Goal: Check status

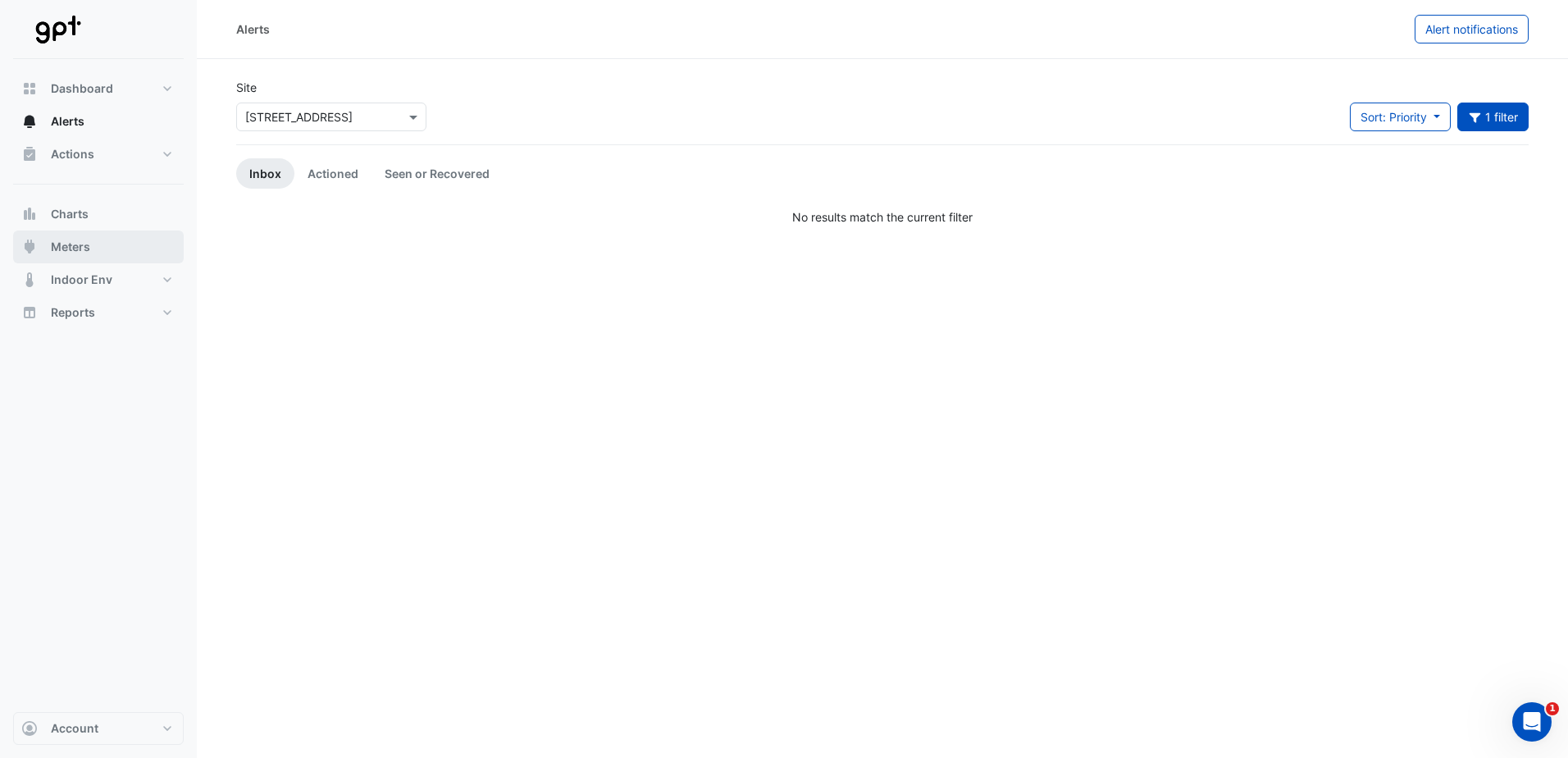
click at [67, 248] on span "Meters" at bounding box center [70, 247] width 40 height 16
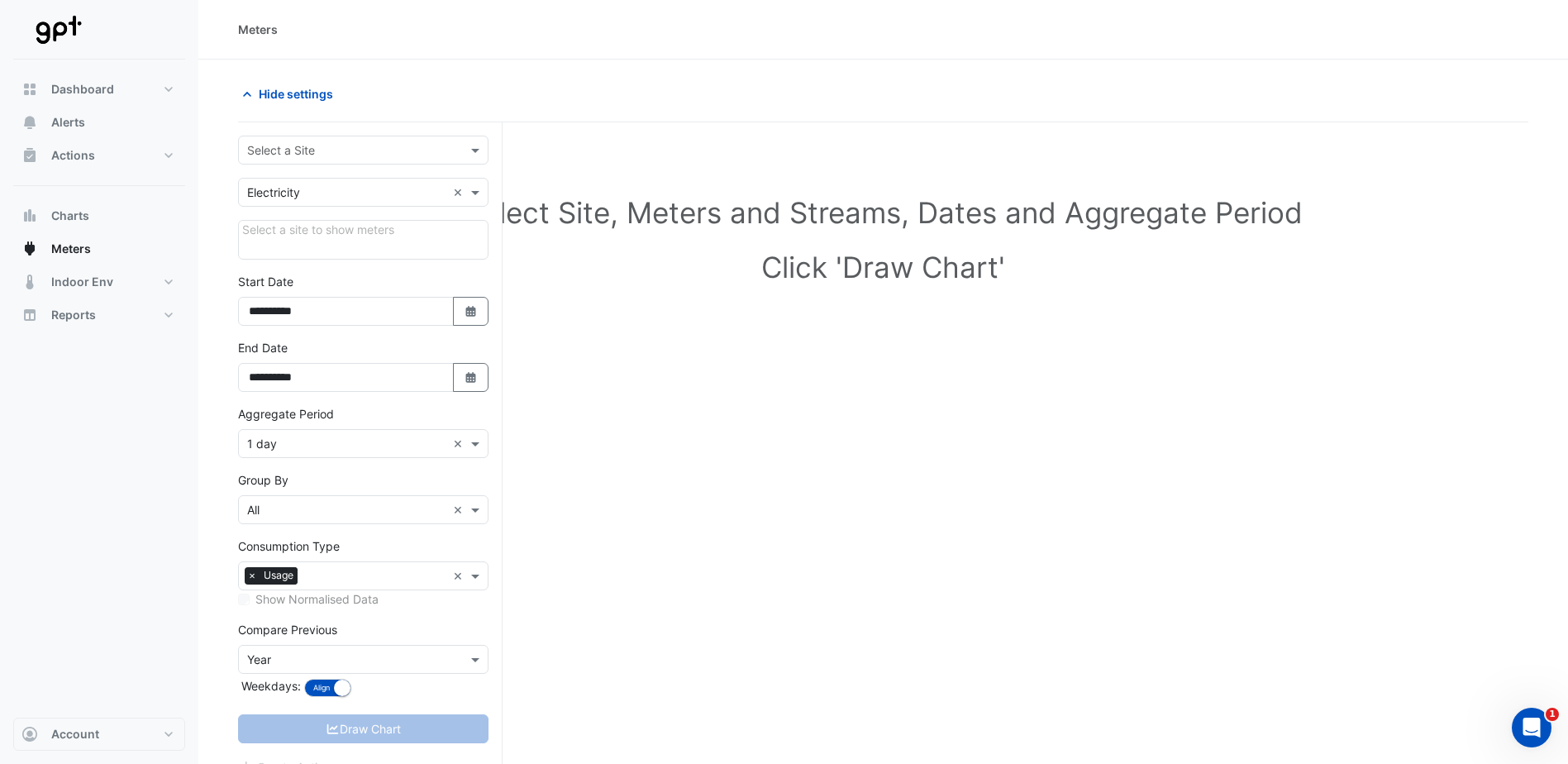
click at [233, 201] on section "**********" at bounding box center [883, 443] width 1370 height 768
click at [480, 156] on span at bounding box center [477, 150] width 21 height 17
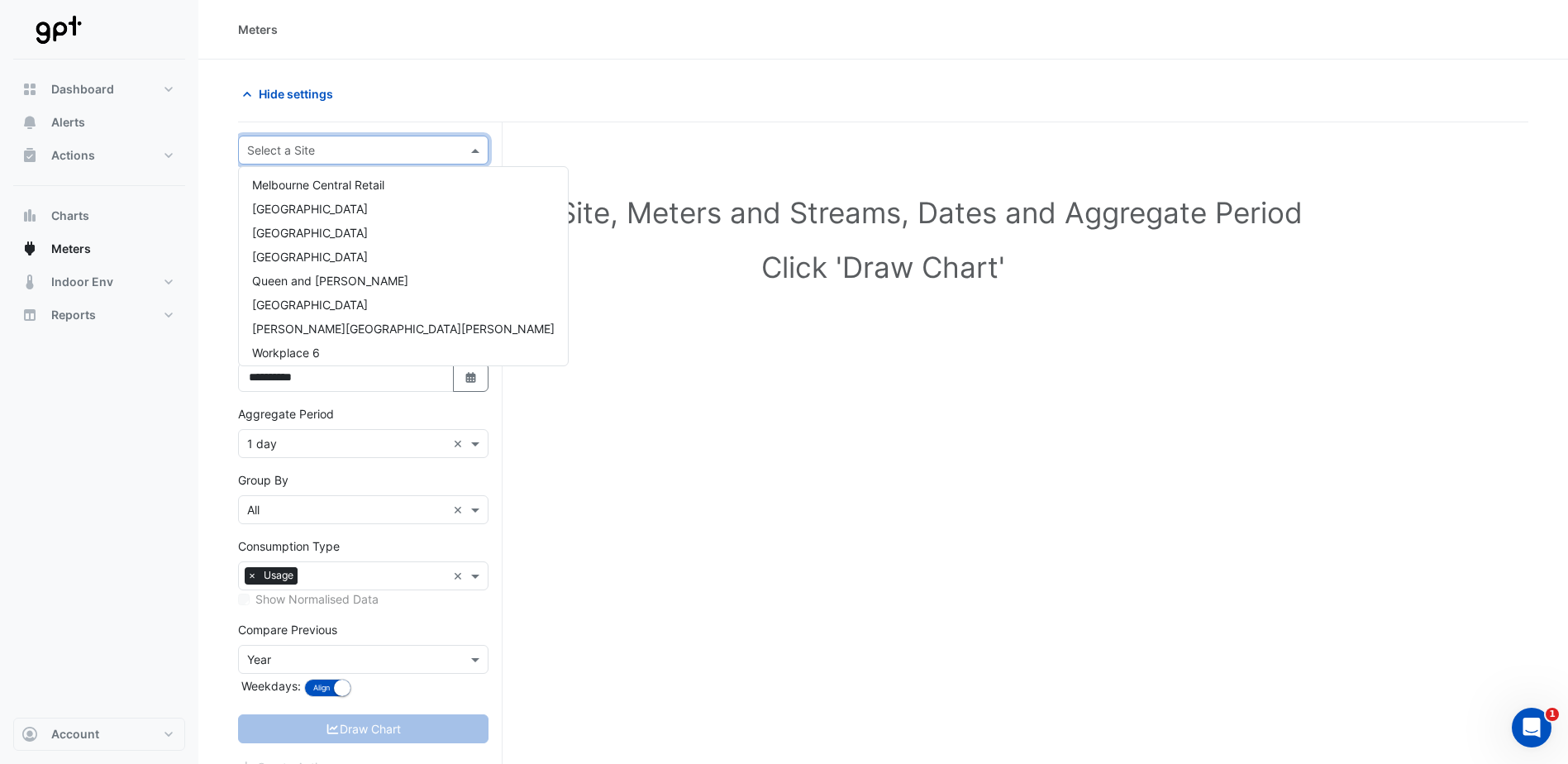
scroll to position [391, 0]
click at [341, 271] on span "Queen and [PERSON_NAME]" at bounding box center [331, 274] width 156 height 14
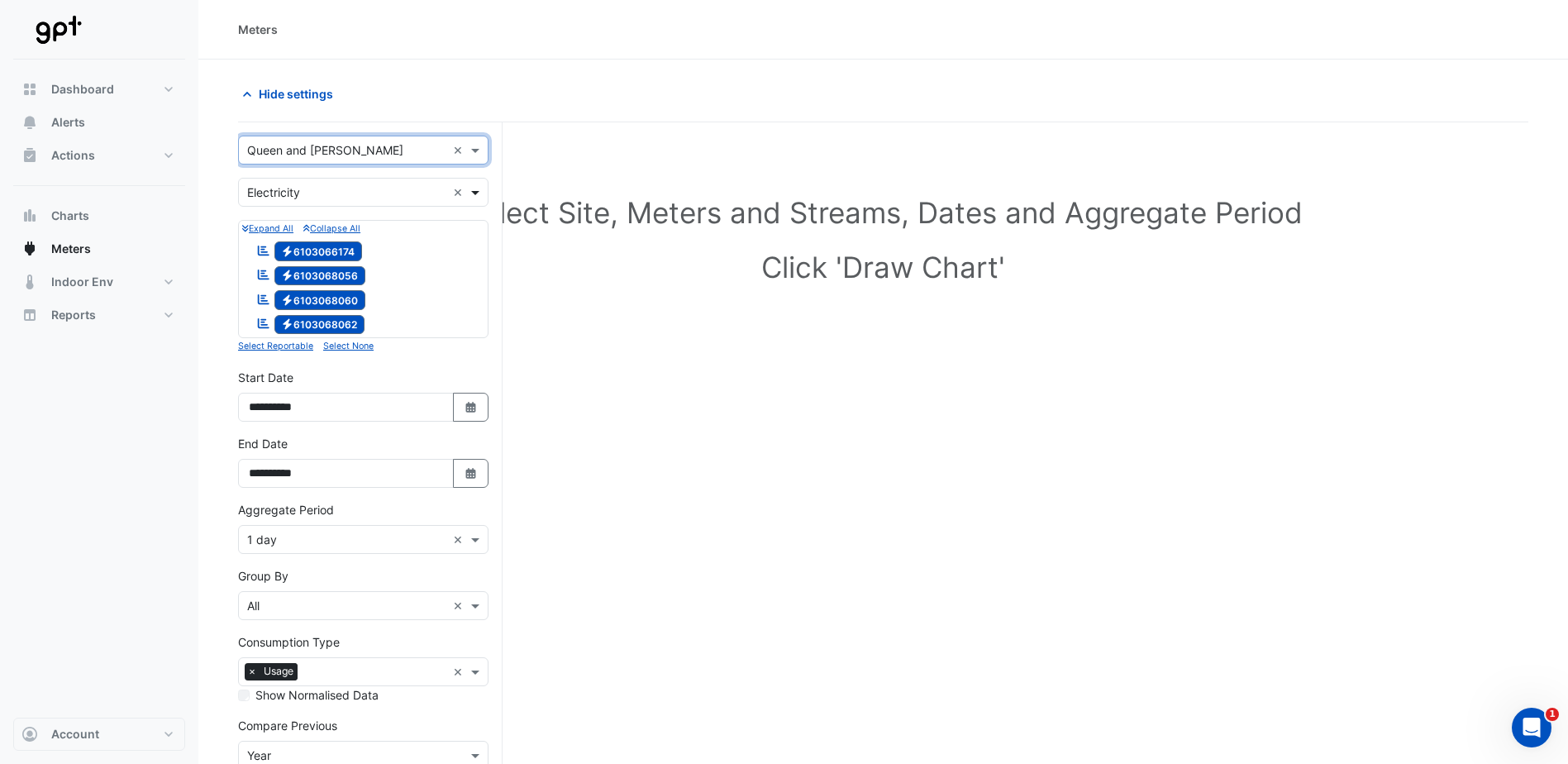
click at [473, 193] on span at bounding box center [477, 192] width 21 height 17
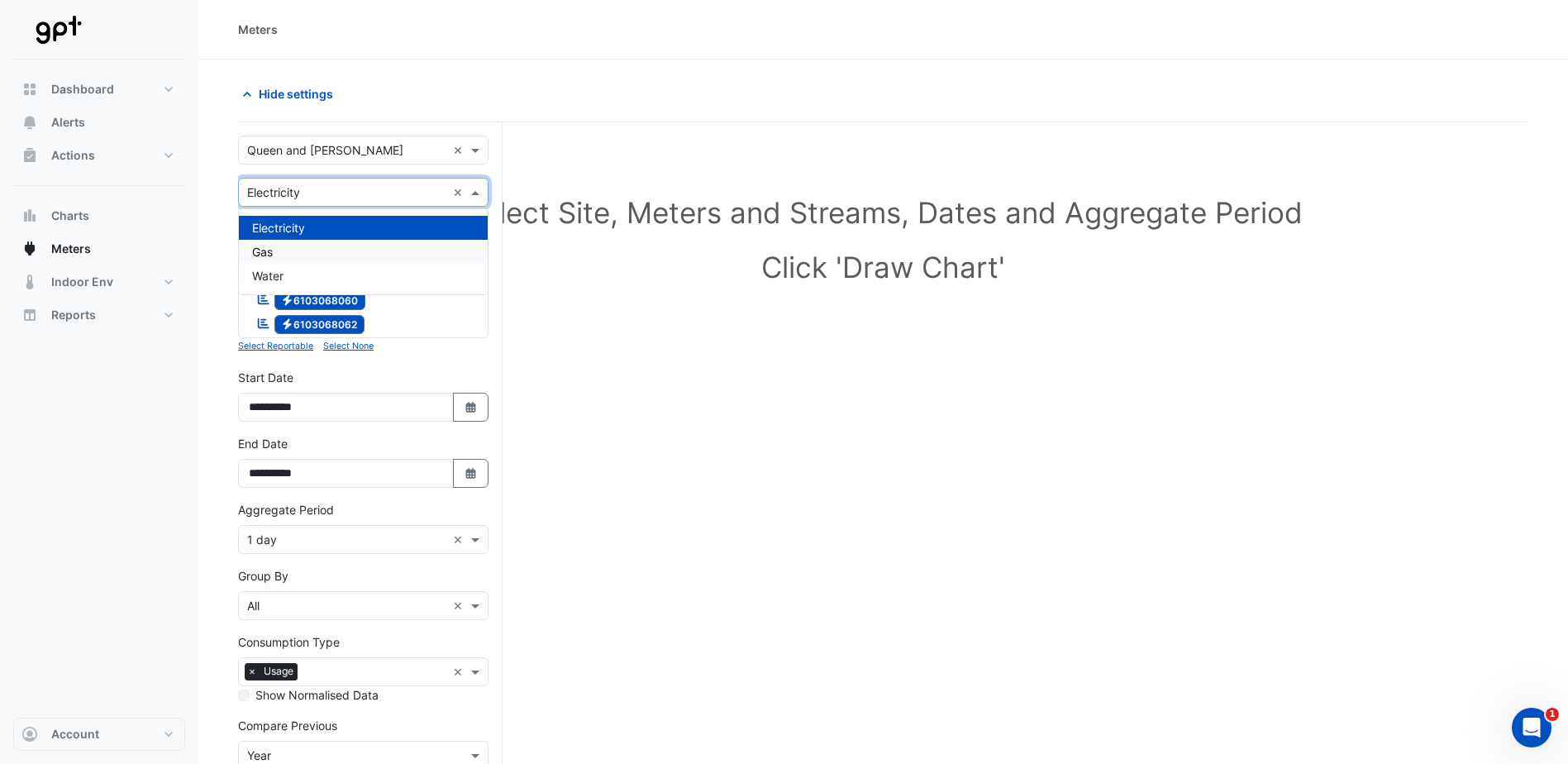
click at [431, 251] on div "Gas" at bounding box center [363, 252] width 249 height 24
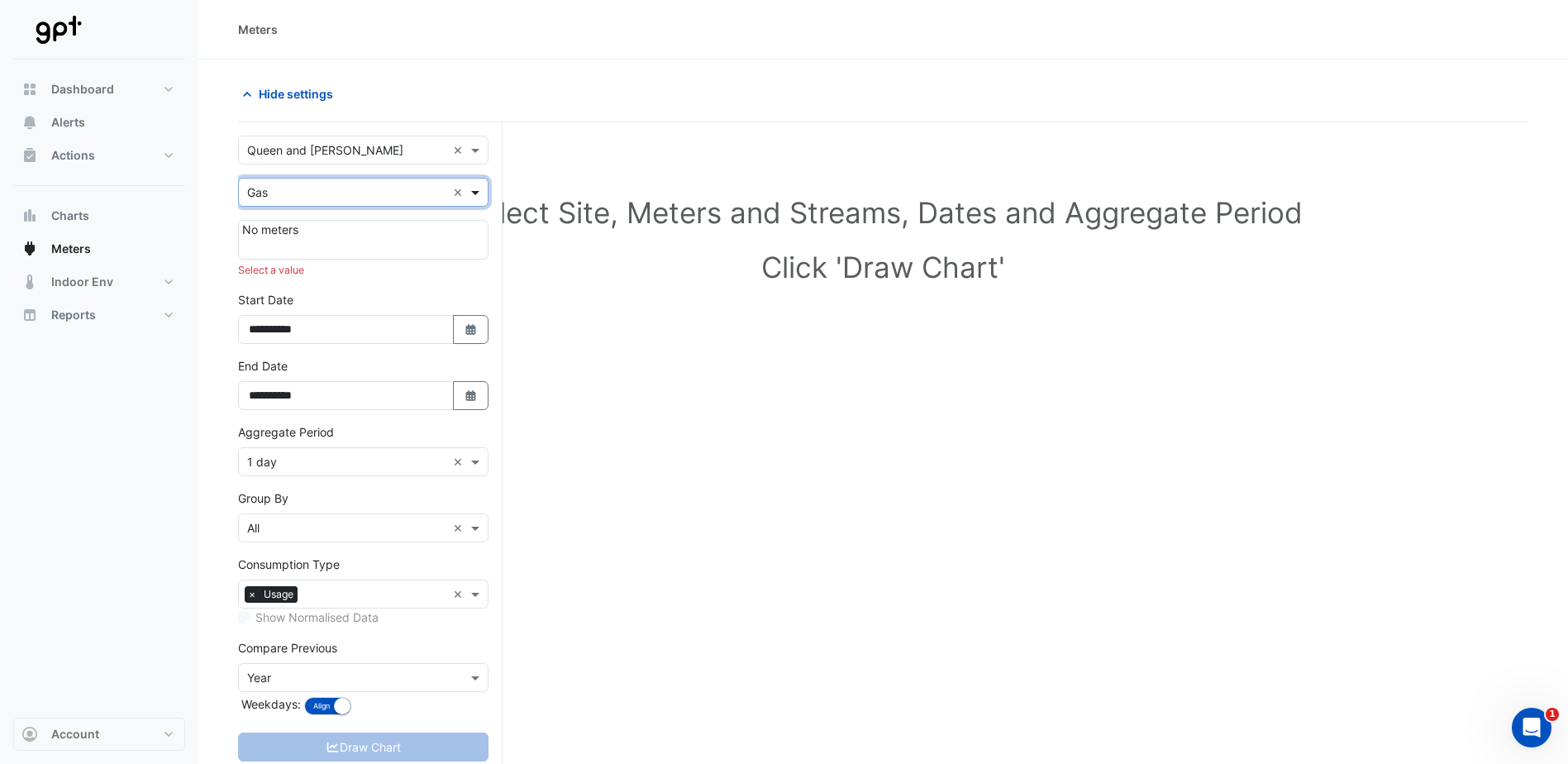
click at [482, 188] on span at bounding box center [477, 192] width 21 height 17
click at [399, 283] on div "Water" at bounding box center [363, 275] width 249 height 24
click at [56, 114] on button "Alerts" at bounding box center [99, 122] width 172 height 33
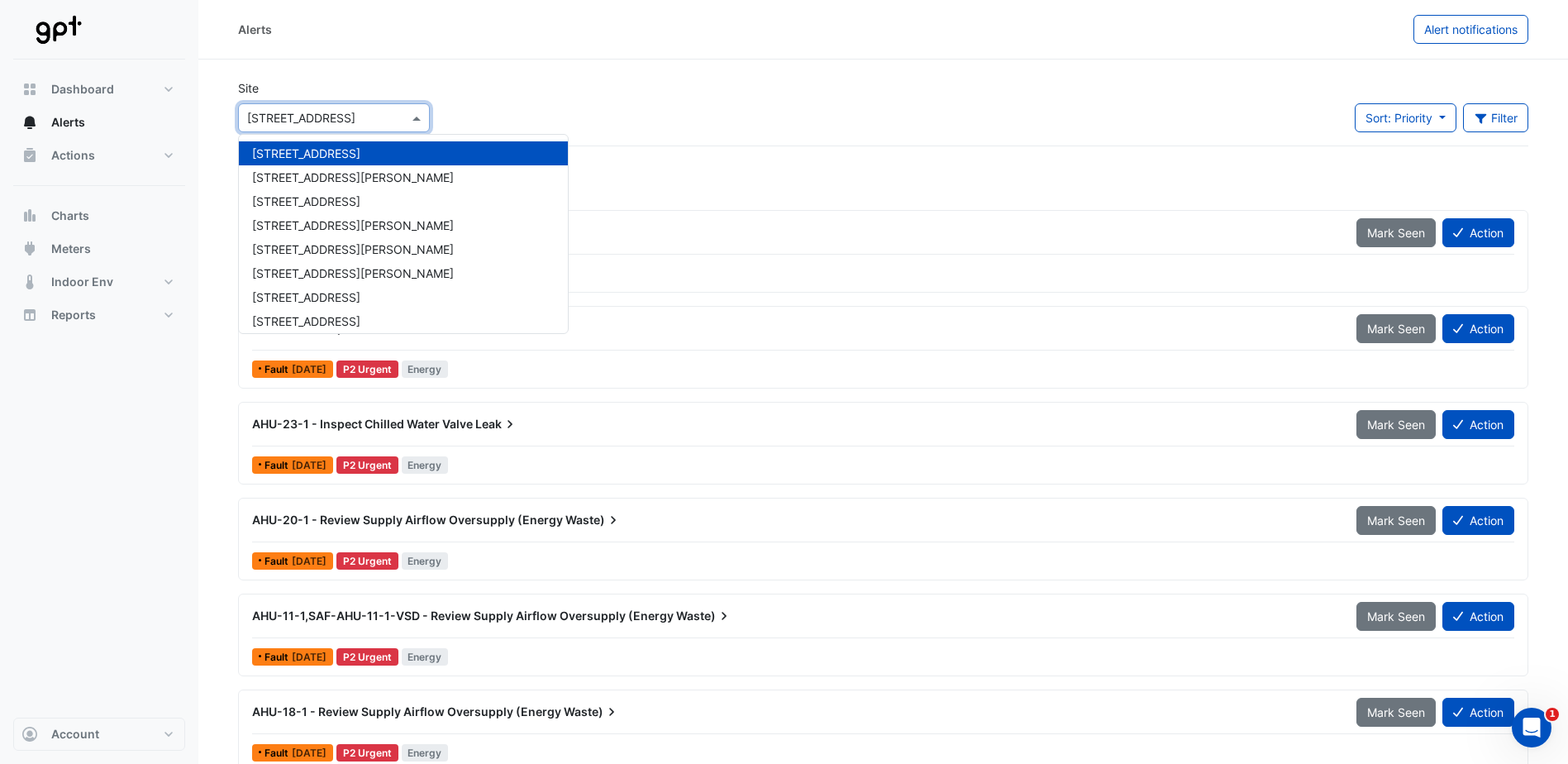
click at [418, 115] on span at bounding box center [419, 117] width 21 height 17
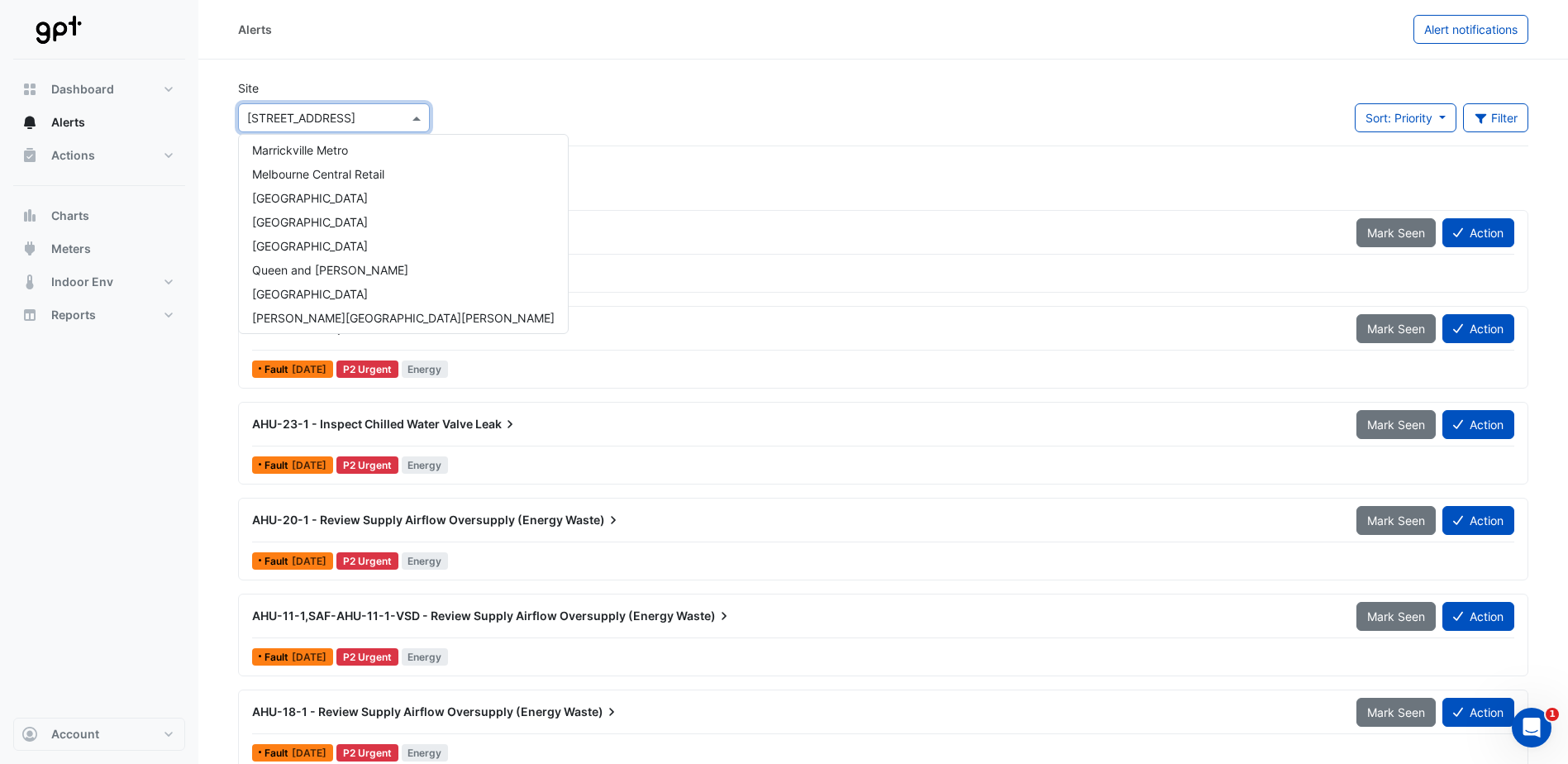
scroll to position [391, 0]
click at [343, 241] on span "Queen and [PERSON_NAME]" at bounding box center [331, 242] width 156 height 14
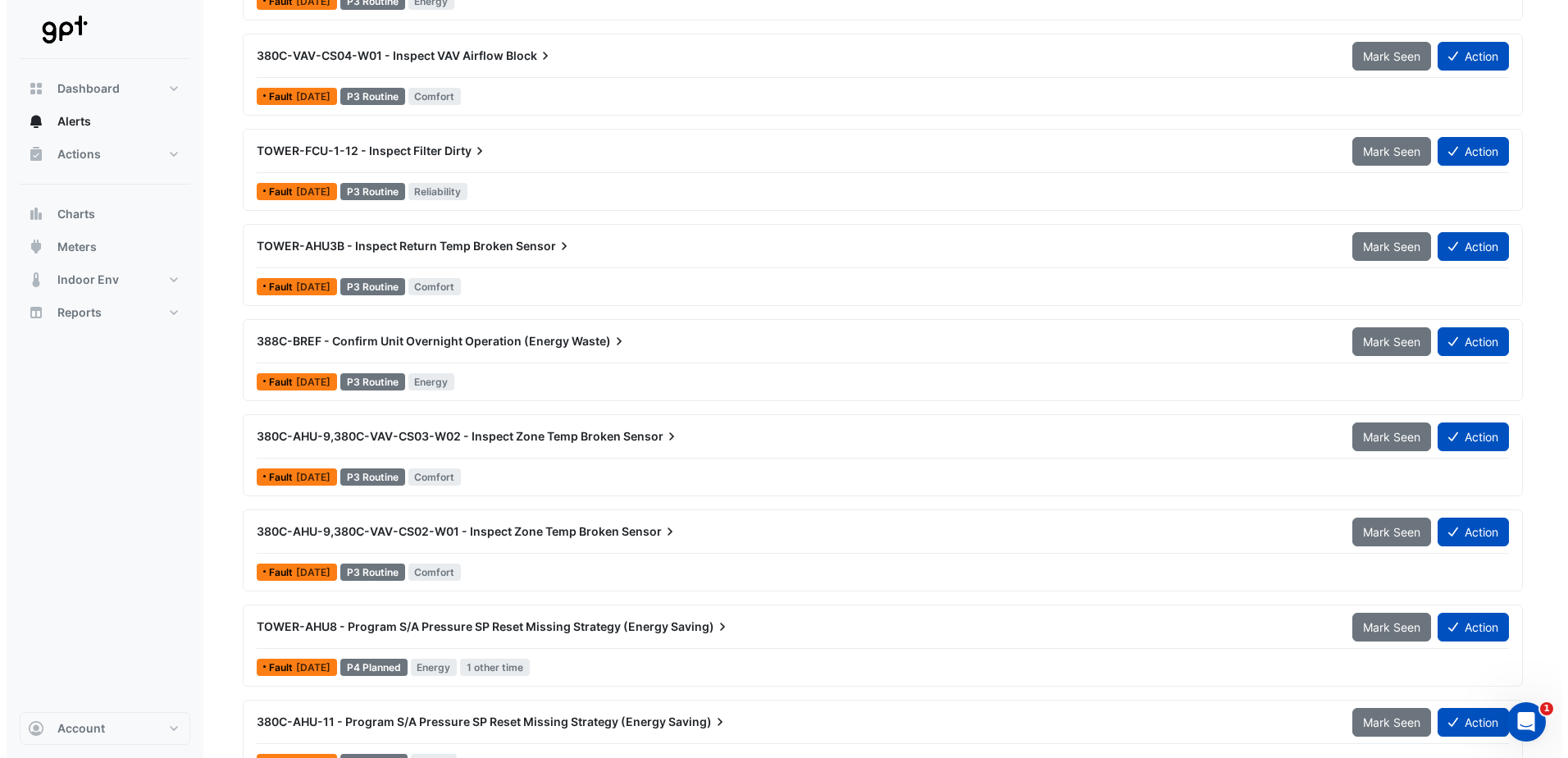
scroll to position [497, 0]
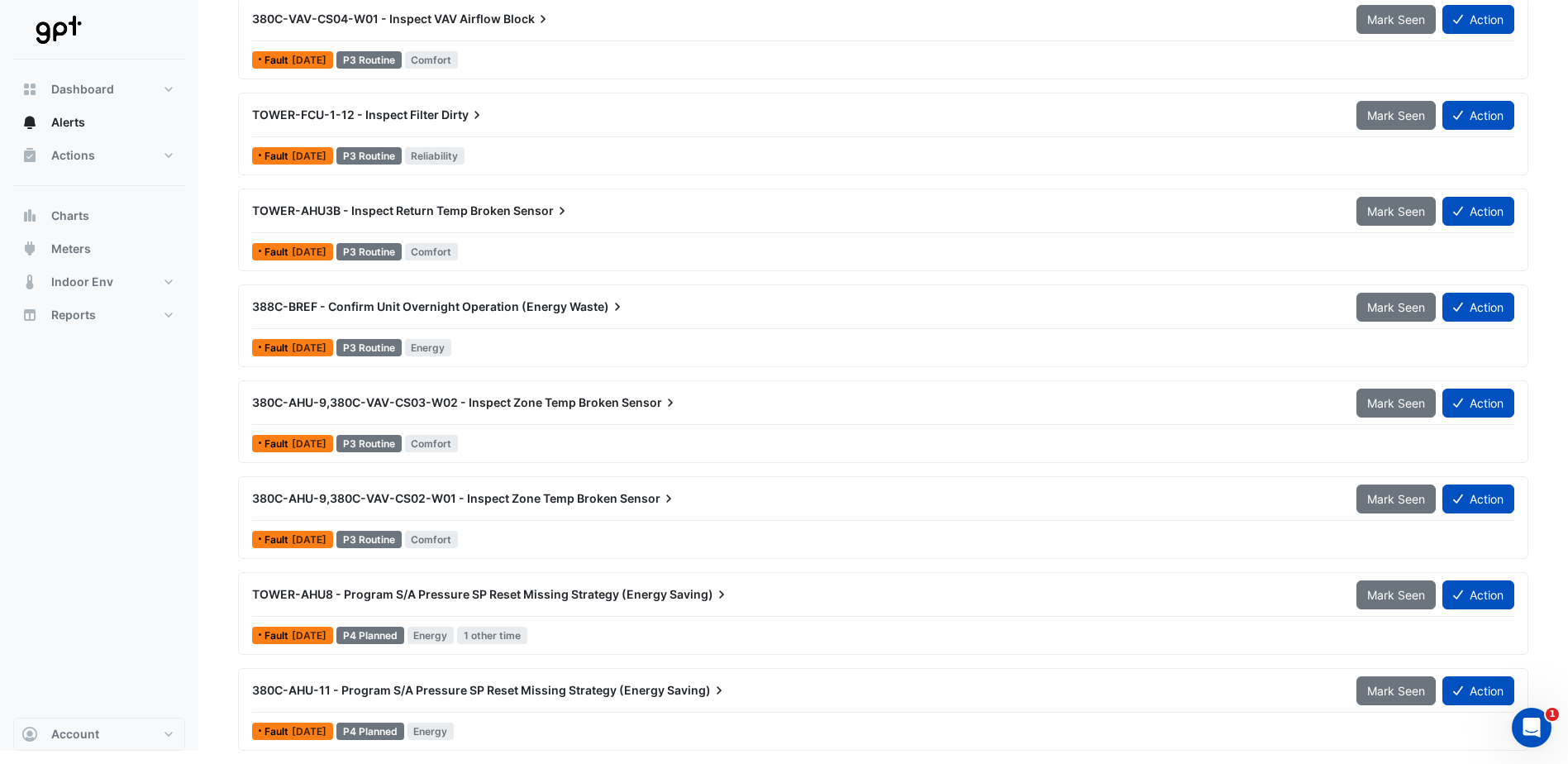
click at [486, 312] on span "388C-BREF - Confirm Unit Overnight Operation (Energy" at bounding box center [410, 305] width 315 height 14
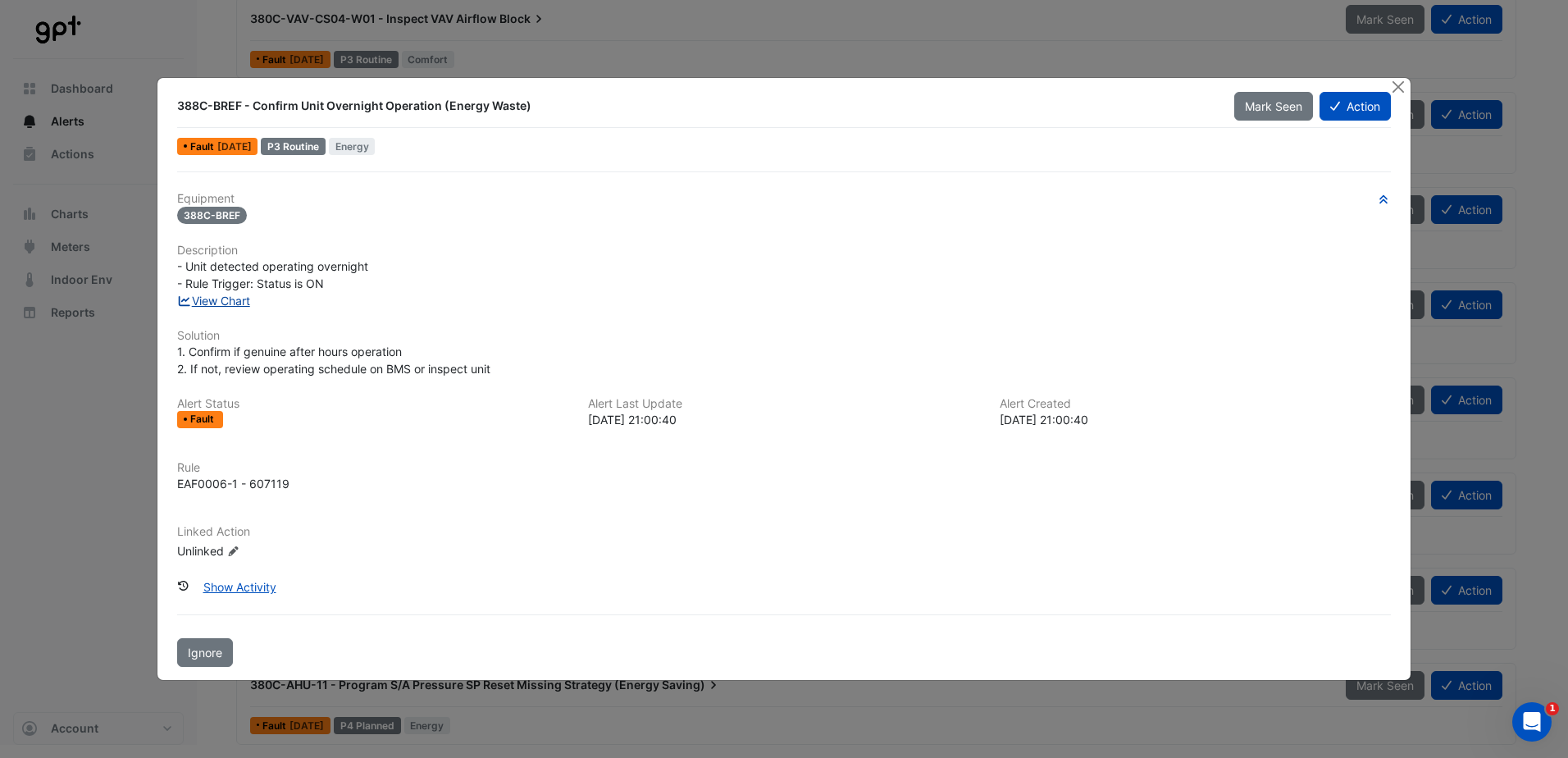
click at [223, 297] on link "View Chart" at bounding box center [214, 300] width 73 height 14
